Goal: Task Accomplishment & Management: Manage account settings

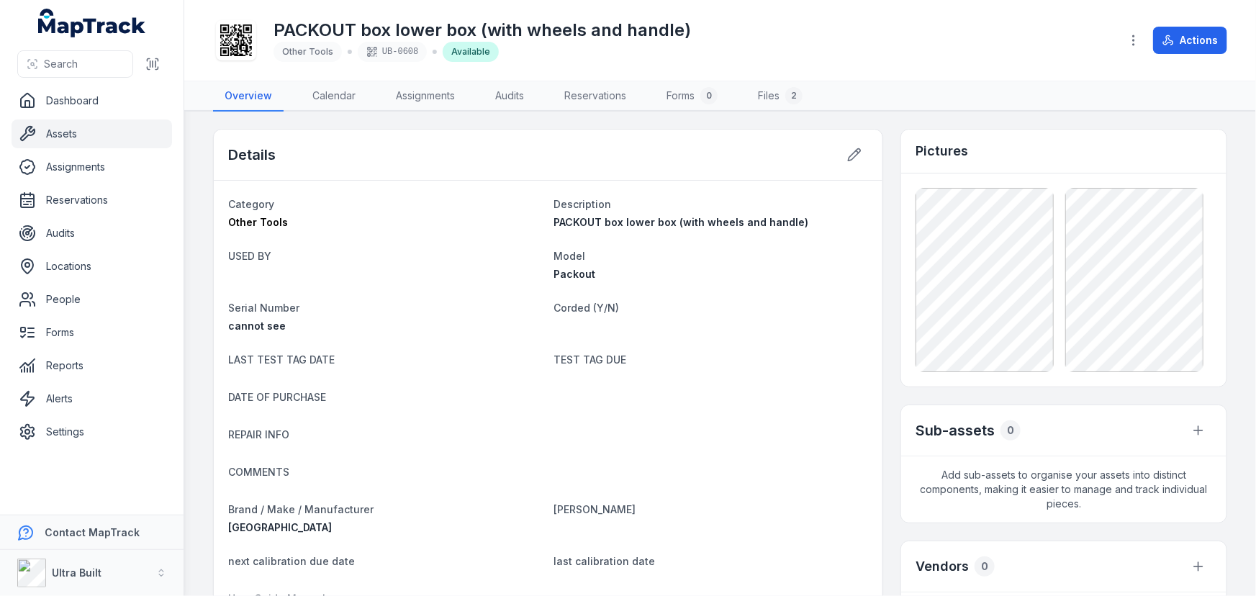
click at [73, 131] on link "Assets" at bounding box center [92, 134] width 161 height 29
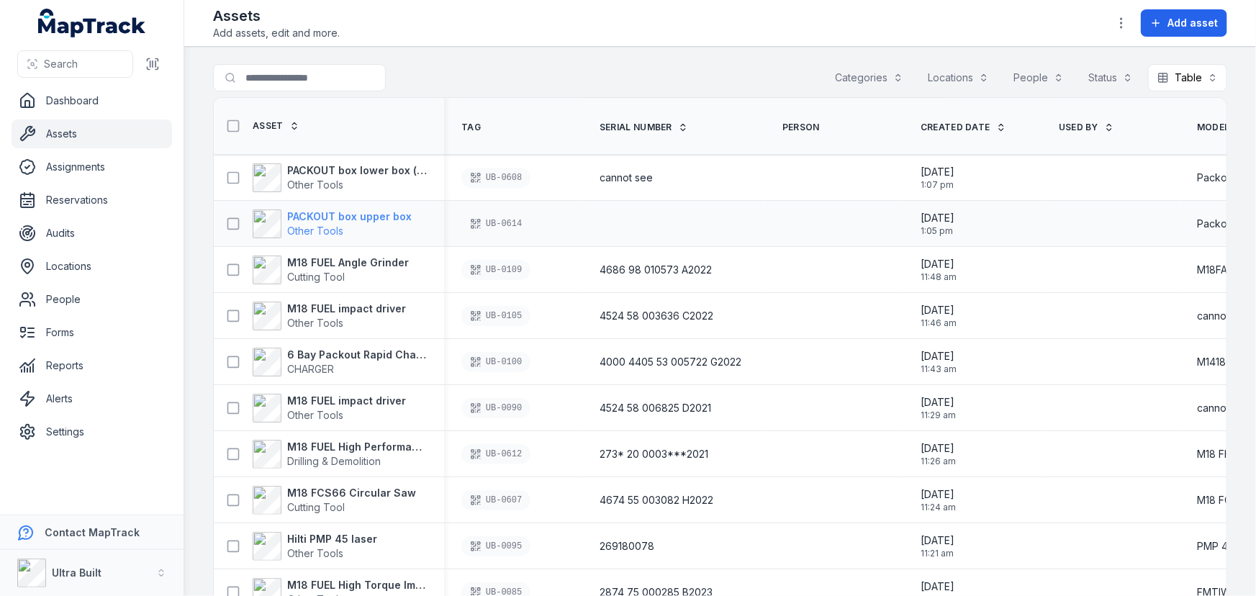
click at [346, 220] on strong "PACKOUT box upper box" at bounding box center [349, 216] width 125 height 14
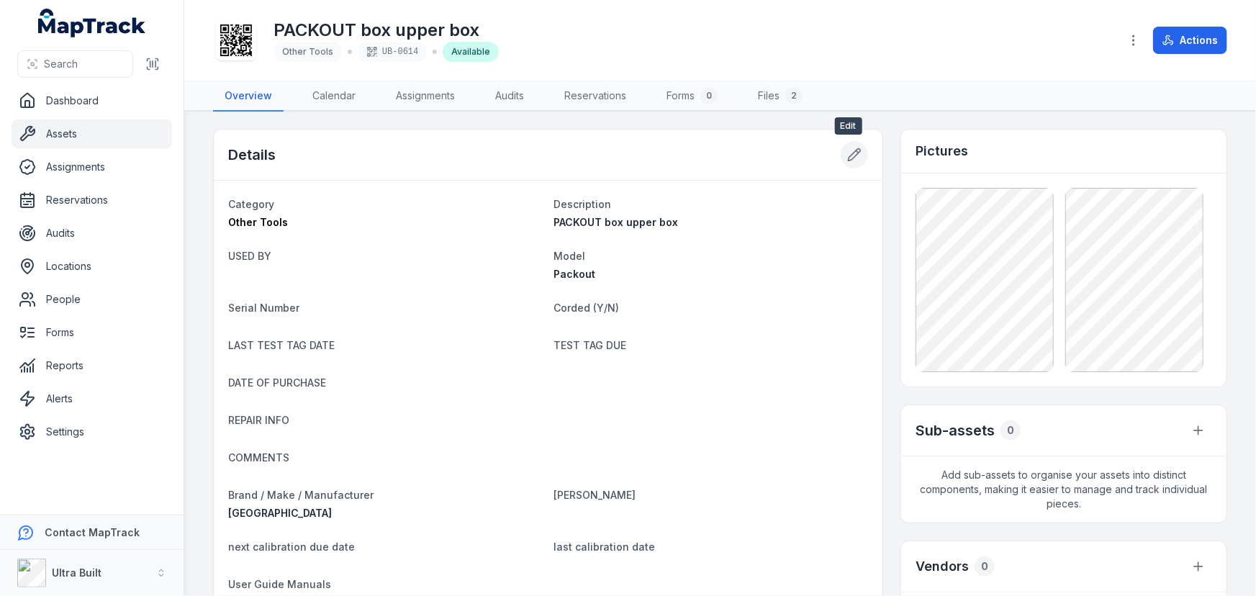
click at [849, 158] on icon at bounding box center [855, 155] width 12 height 12
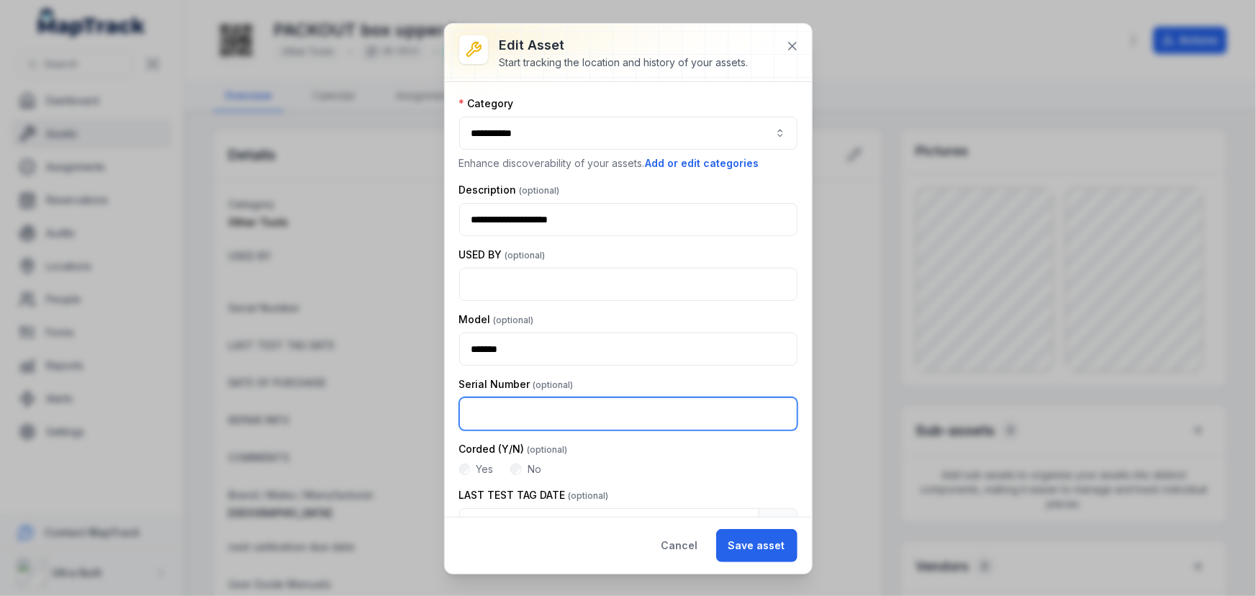
click at [523, 398] on input "text" at bounding box center [628, 413] width 338 height 33
type input "**********"
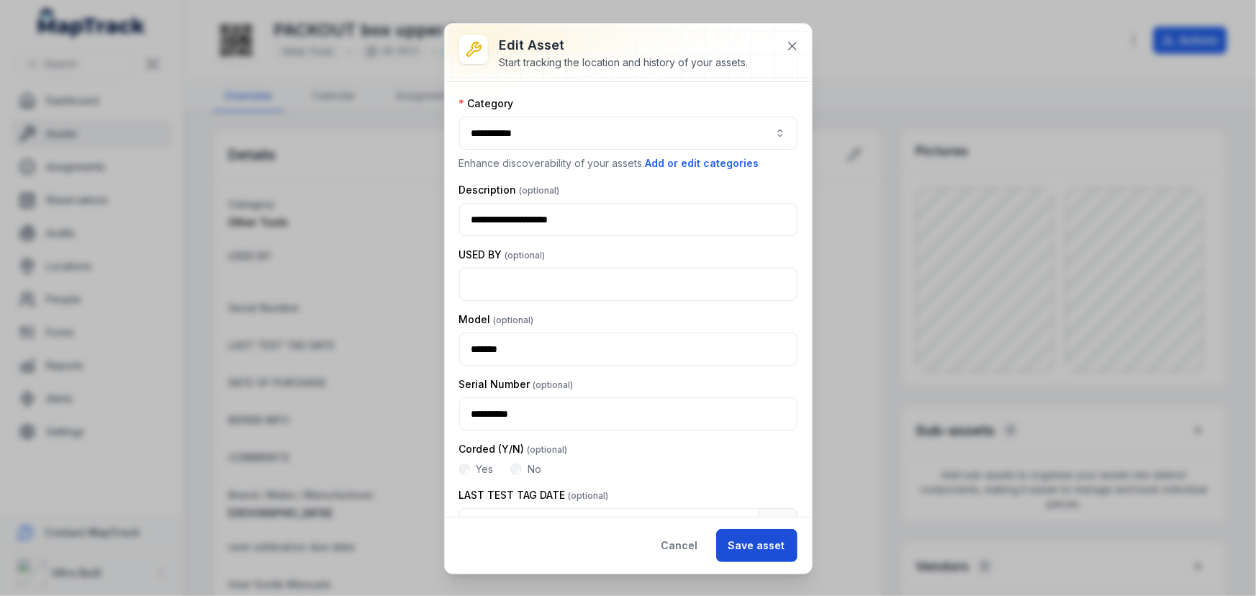
click at [764, 549] on button "Save asset" at bounding box center [756, 545] width 81 height 33
